Goal: Task Accomplishment & Management: Use online tool/utility

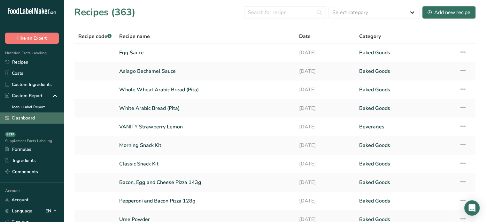
click at [48, 122] on link "Dashboard" at bounding box center [32, 117] width 64 height 11
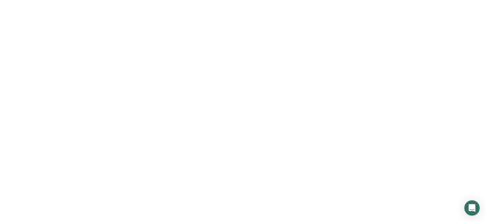
click at [48, 122] on link "Dashboard" at bounding box center [32, 117] width 64 height 11
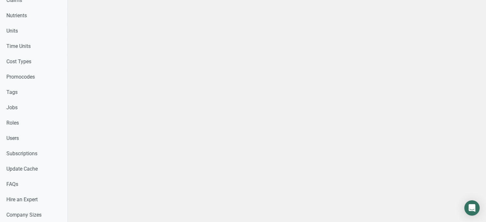
scroll to position [288, 0]
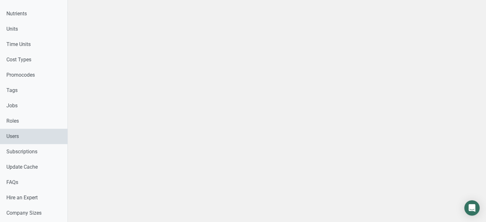
click at [14, 140] on link "Users" at bounding box center [33, 136] width 67 height 15
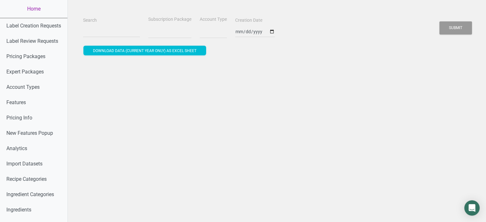
select select
click at [121, 33] on input "Search" at bounding box center [111, 31] width 57 height 11
paste input "accounts@nichepatisserie.com"
click at [439, 21] on button "Submit" at bounding box center [455, 27] width 33 height 13
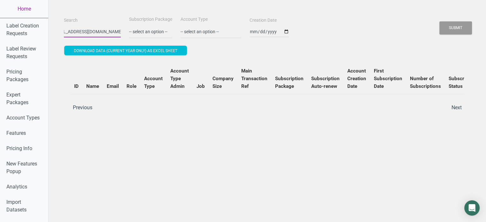
scroll to position [0, 0]
click at [84, 32] on input "accounts@nichepatisserie.com" at bounding box center [92, 31] width 57 height 11
click at [439, 21] on button "Submit" at bounding box center [455, 27] width 33 height 13
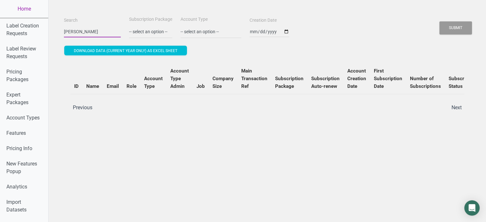
type input "aline romero"
click at [439, 21] on button "Submit" at bounding box center [455, 27] width 33 height 13
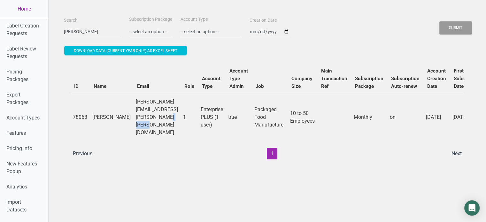
drag, startPoint x: 142, startPoint y: 112, endPoint x: 125, endPoint y: 111, distance: 17.0
click at [133, 111] on td "aline.romero@adams-brooks.com" at bounding box center [156, 117] width 47 height 46
click at [103, 113] on td "Aline Romero" at bounding box center [111, 117] width 43 height 46
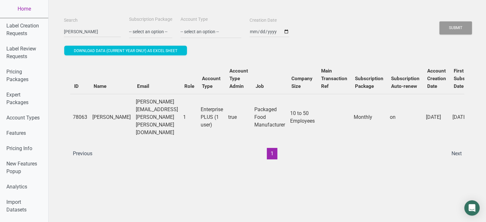
copy td "Aline Romero"
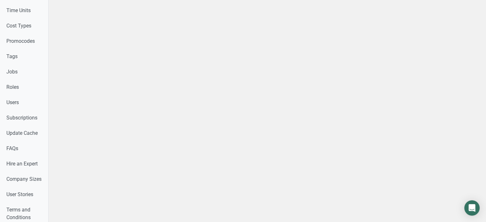
scroll to position [413, 0]
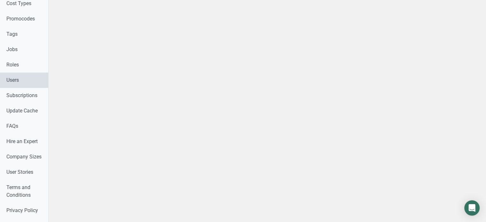
click at [22, 78] on link "Users" at bounding box center [24, 80] width 48 height 15
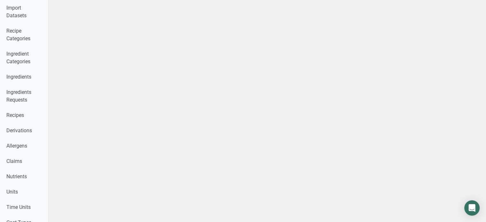
scroll to position [388, 0]
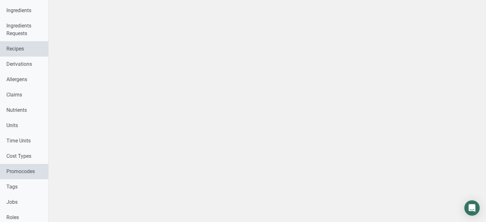
click at [36, 47] on link "Recipes" at bounding box center [24, 48] width 48 height 15
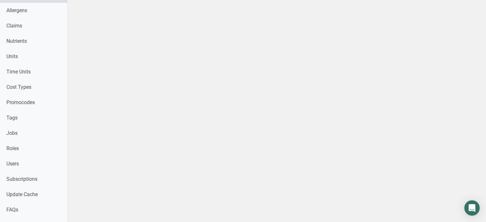
click at [36, 47] on div "Label Creation Requests Label Review Requests Pricing Packages Expert Packages …" at bounding box center [33, 41] width 67 height 567
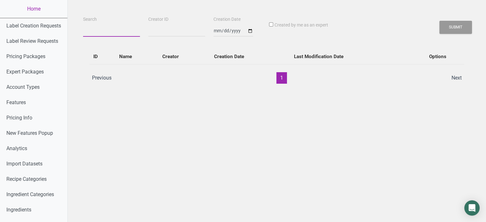
click at [92, 35] on input "Search" at bounding box center [111, 30] width 57 height 11
paste input "Aline Romero"
type input "Aline Romero"
click at [460, 23] on button "Submit" at bounding box center [455, 27] width 33 height 13
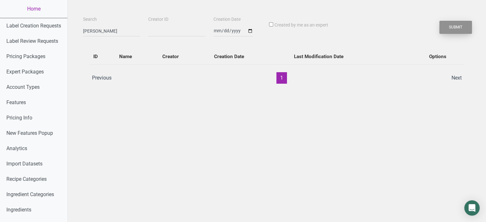
click at [460, 23] on button "Submit" at bounding box center [455, 27] width 33 height 13
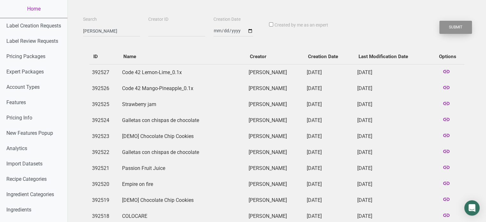
click at [460, 23] on button "Submit" at bounding box center [455, 27] width 33 height 13
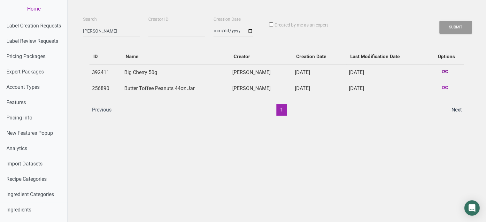
click at [444, 72] on icon at bounding box center [445, 72] width 8 height 9
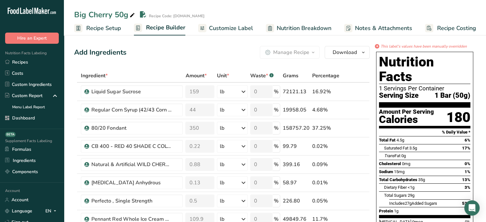
click at [321, 30] on span "Nutrition Breakdown" at bounding box center [304, 28] width 55 height 9
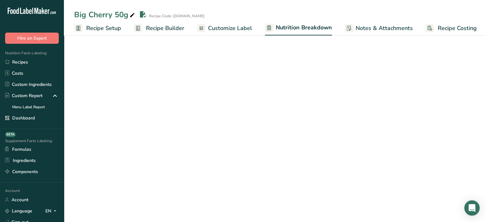
scroll to position [0, 1]
select select "Calories"
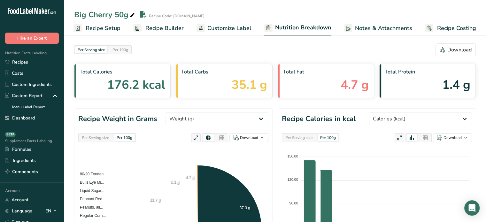
click at [361, 25] on span "Notes & Attachments" at bounding box center [383, 28] width 57 height 9
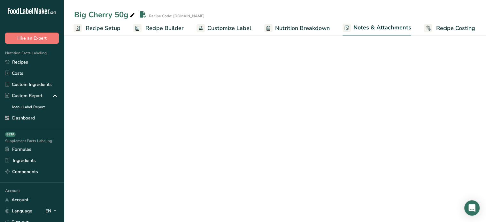
scroll to position [0, 0]
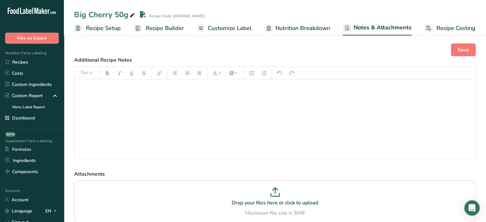
click at [334, 32] on ul "Recipe Setup Recipe Builder Customize Label Nutrition Breakdown Notes & Attachm…" at bounding box center [276, 27] width 425 height 15
click at [313, 22] on link "Nutrition Breakdown" at bounding box center [296, 28] width 65 height 14
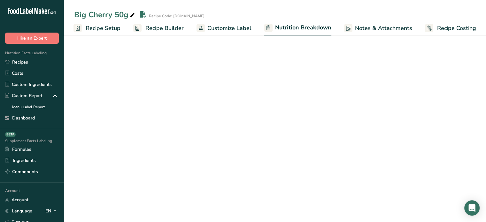
click at [313, 22] on link "Nutrition Breakdown" at bounding box center [297, 27] width 67 height 15
select select "Calories"
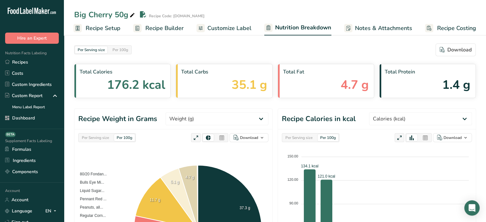
click at [243, 27] on span "Customize Label" at bounding box center [229, 28] width 44 height 9
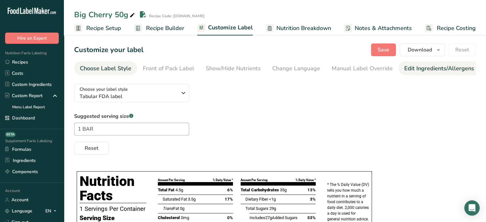
click at [441, 62] on link "Edit Ingredients/Allergens List" at bounding box center [444, 68] width 81 height 14
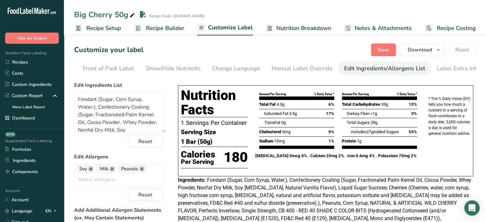
scroll to position [0, 63]
click at [458, 69] on div "Label Extra Info" at bounding box center [455, 68] width 42 height 9
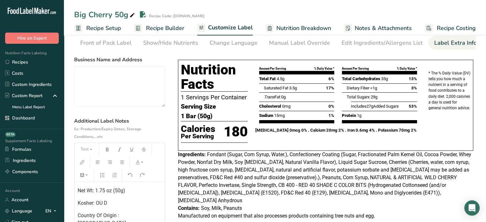
scroll to position [0, 0]
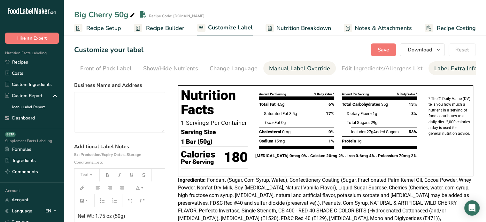
click at [294, 68] on div "Manual Label Override" at bounding box center [299, 68] width 61 height 9
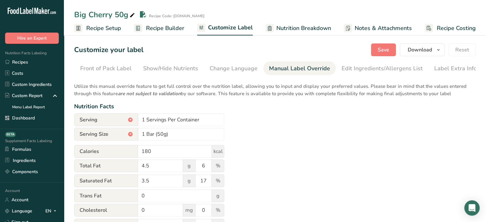
click at [294, 68] on div "Manual Label Override" at bounding box center [299, 68] width 61 height 9
click at [166, 31] on span "Recipe Builder" at bounding box center [165, 28] width 38 height 9
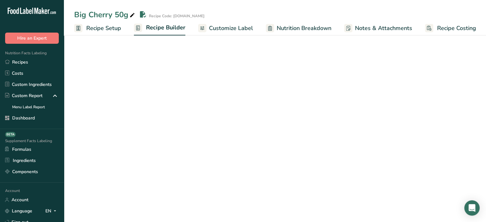
click at [166, 31] on span "Recipe Builder" at bounding box center [165, 27] width 39 height 9
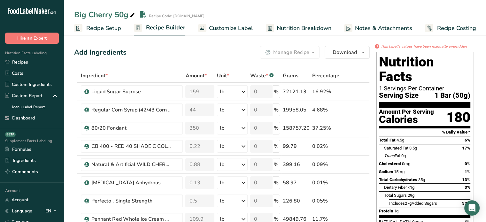
click at [234, 18] on div "Big Cherry 50g Recipe Code: [DOMAIN_NAME]" at bounding box center [275, 14] width 422 height 11
click at [268, 16] on div "Big Cherry 50g Recipe Code: [DOMAIN_NAME]" at bounding box center [275, 14] width 422 height 11
click at [277, 19] on div "Big Cherry 50g Recipe Code: [DOMAIN_NAME]" at bounding box center [275, 14] width 422 height 11
click at [452, 28] on span "Recipe Costing" at bounding box center [456, 28] width 39 height 9
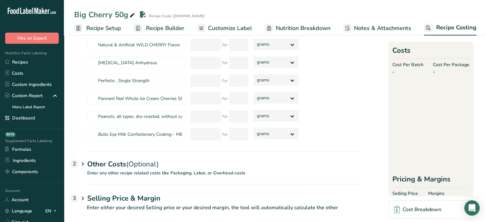
scroll to position [129, 0]
